Goal: Find specific page/section: Find specific page/section

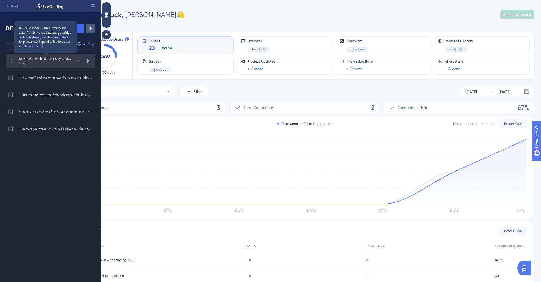
click at [43, 60] on span "Revenue Inbox is almost ready for actionWhile we are finalizing a bridge with S…" at bounding box center [46, 58] width 54 height 5
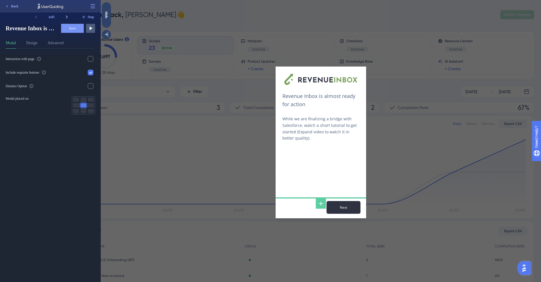
click at [66, 18] on icon at bounding box center [67, 17] width 2 height 3
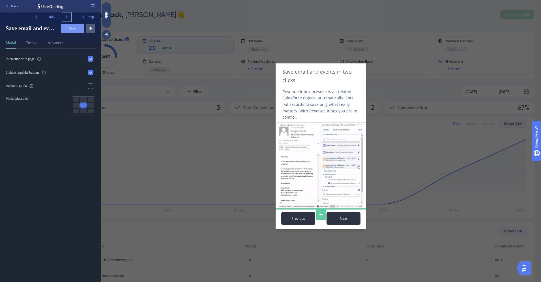
click at [66, 18] on icon at bounding box center [67, 17] width 2 height 3
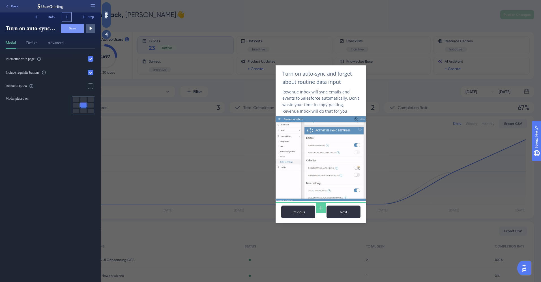
click at [66, 18] on icon at bounding box center [67, 17] width 2 height 3
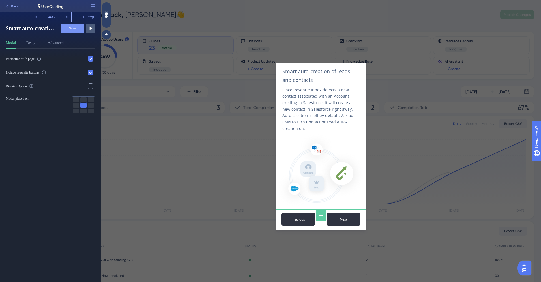
click at [66, 18] on icon at bounding box center [67, 17] width 2 height 3
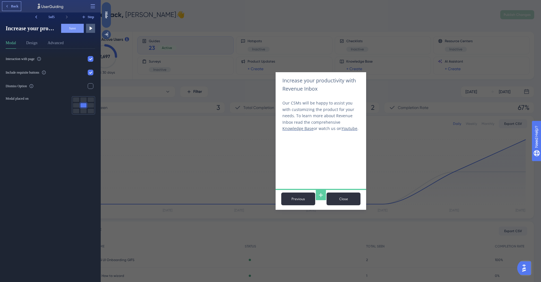
click at [10, 6] on button "Back" at bounding box center [11, 6] width 19 height 9
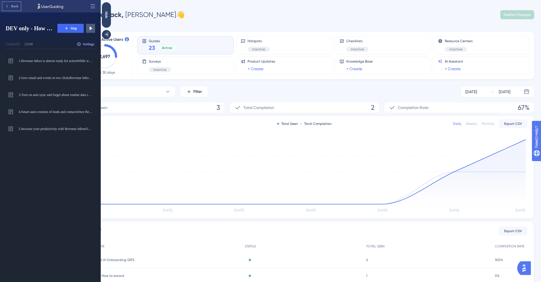
click at [12, 4] on span "Back" at bounding box center [14, 6] width 7 height 5
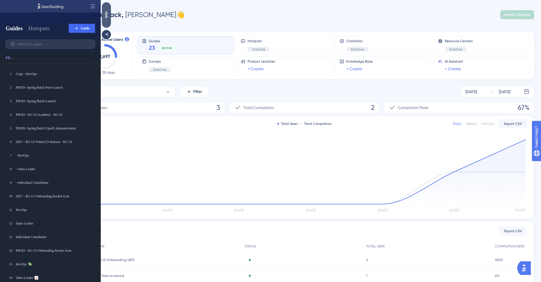
click at [107, 13] on div "Hide" at bounding box center [106, 14] width 9 height 7
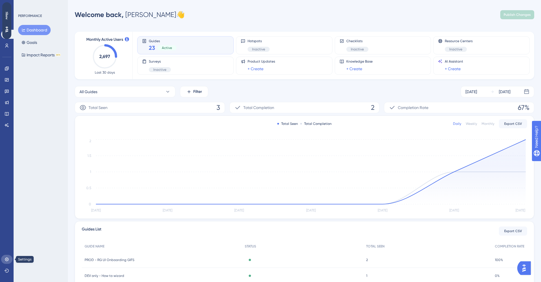
click at [6, 259] on icon at bounding box center [7, 259] width 4 height 4
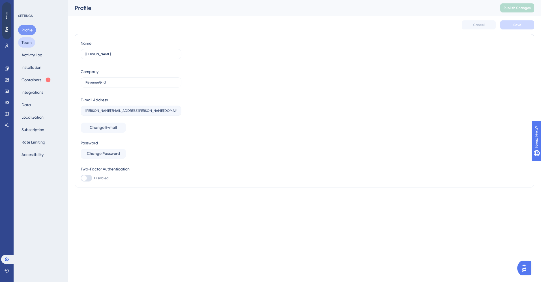
click at [29, 43] on button "Team" at bounding box center [26, 42] width 17 height 10
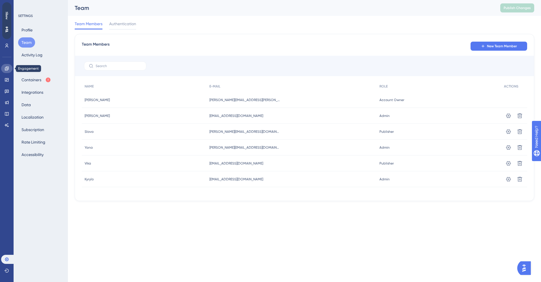
click at [6, 70] on icon at bounding box center [7, 68] width 4 height 4
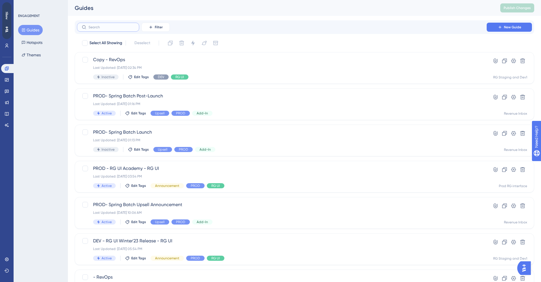
click at [106, 27] on input "text" at bounding box center [111, 27] width 46 height 4
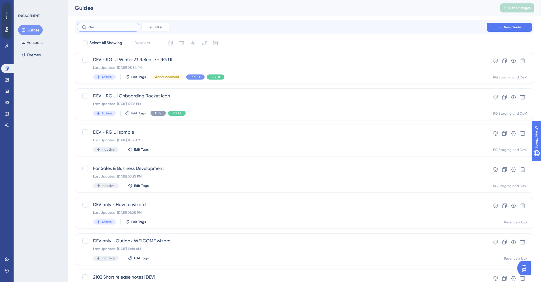
type input "dev"
